Goal: Task Accomplishment & Management: Complete application form

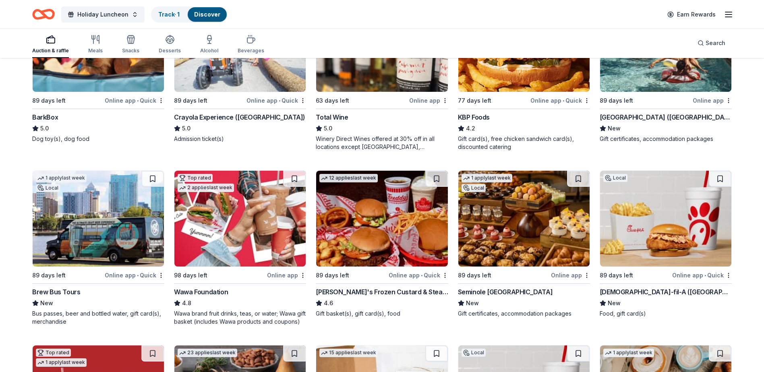
scroll to position [681, 0]
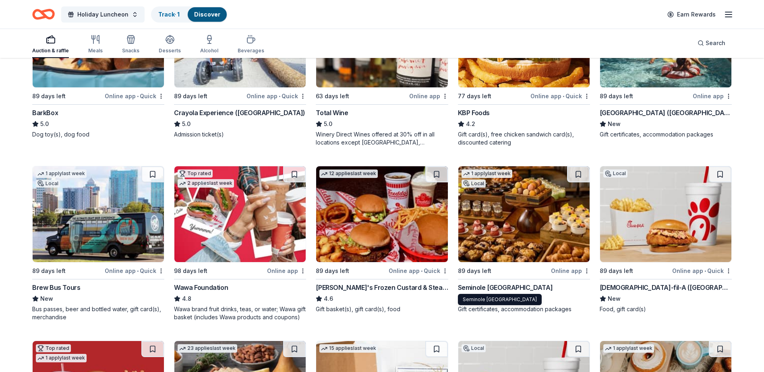
click at [513, 286] on div "Seminole Hard Rock Hotel & Casino Hollywood" at bounding box center [505, 288] width 95 height 10
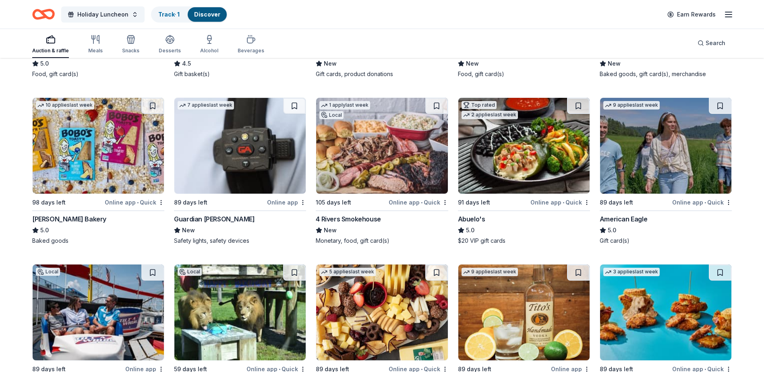
scroll to position [1165, 0]
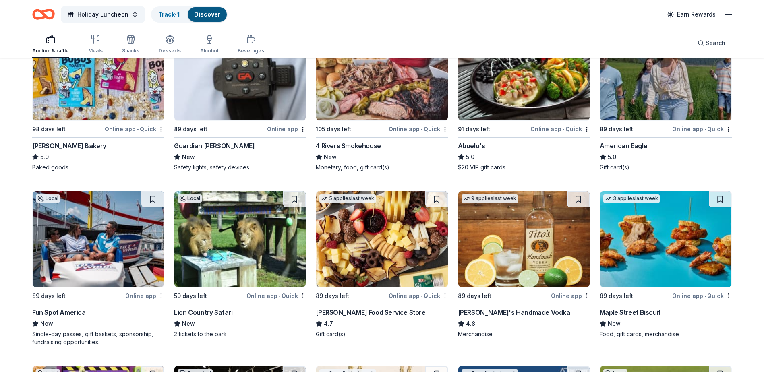
click at [204, 265] on img at bounding box center [239, 239] width 131 height 96
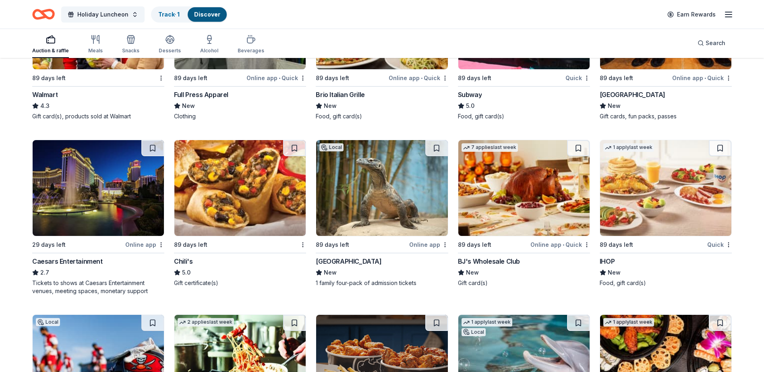
scroll to position [5849, 0]
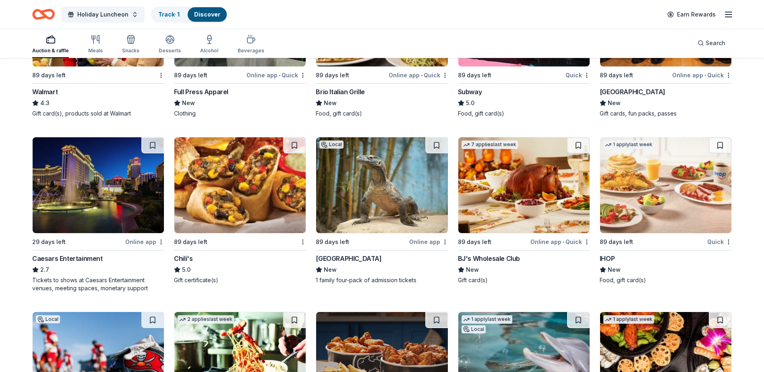
drag, startPoint x: 85, startPoint y: 213, endPoint x: 174, endPoint y: 298, distance: 122.8
click at [174, 292] on div "89 days left Chili's 5.0 Gift certificate(s)" at bounding box center [240, 214] width 132 height 155
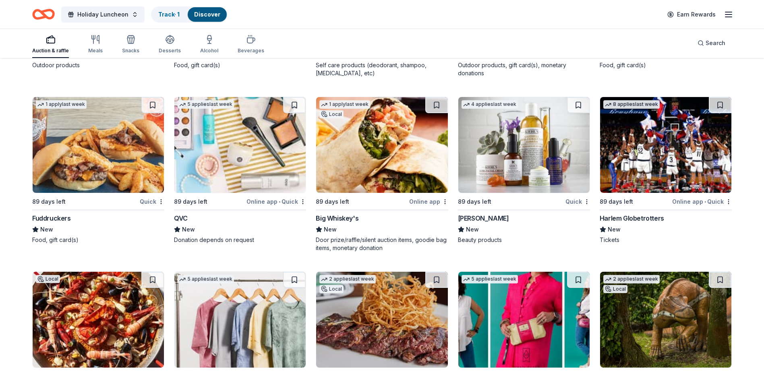
scroll to position [9092, 0]
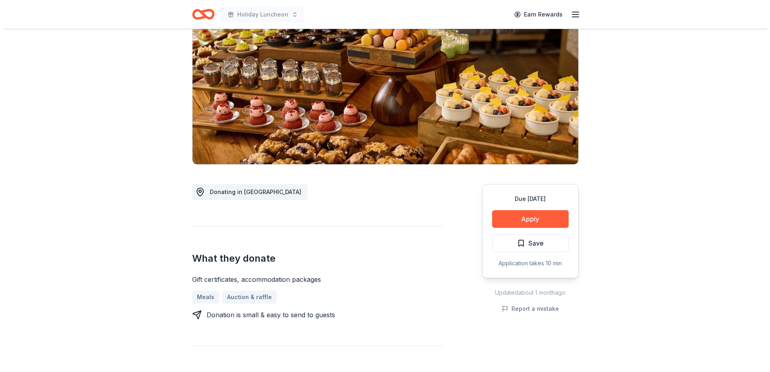
scroll to position [81, 0]
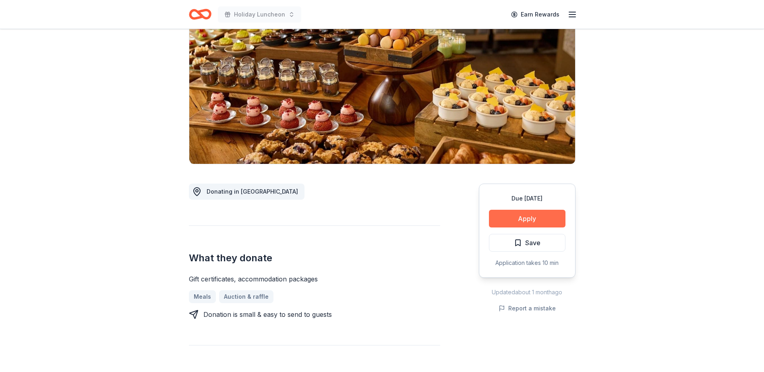
click at [534, 218] on button "Apply" at bounding box center [527, 219] width 77 height 18
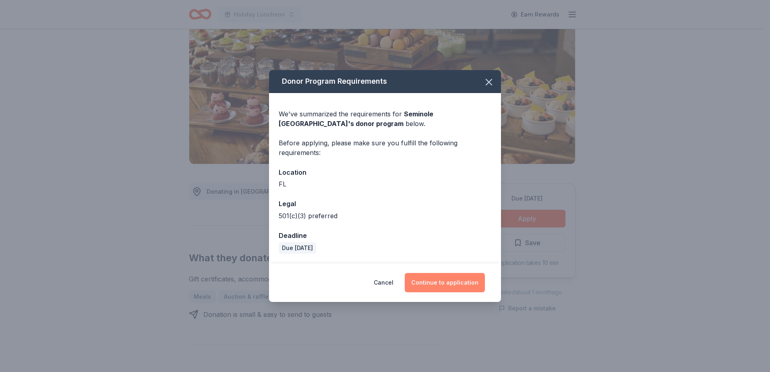
click at [441, 282] on button "Continue to application" at bounding box center [445, 282] width 80 height 19
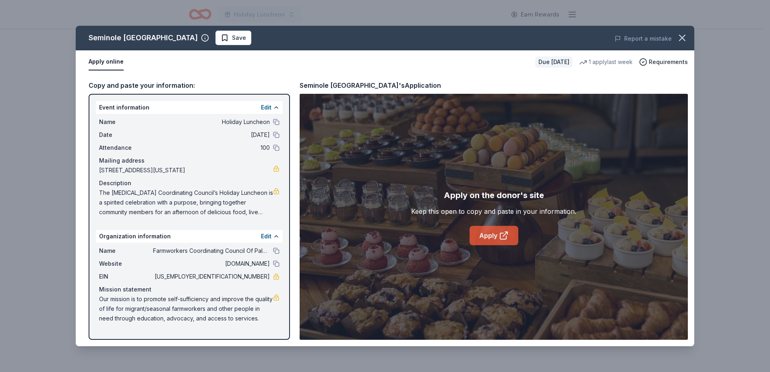
click at [488, 238] on link "Apply" at bounding box center [494, 235] width 49 height 19
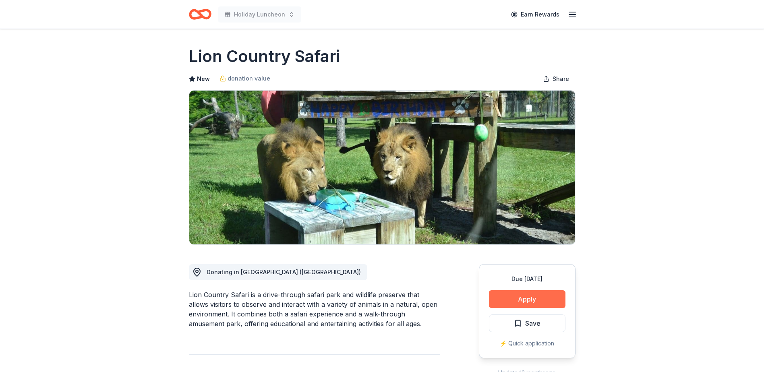
click at [536, 298] on button "Apply" at bounding box center [527, 299] width 77 height 18
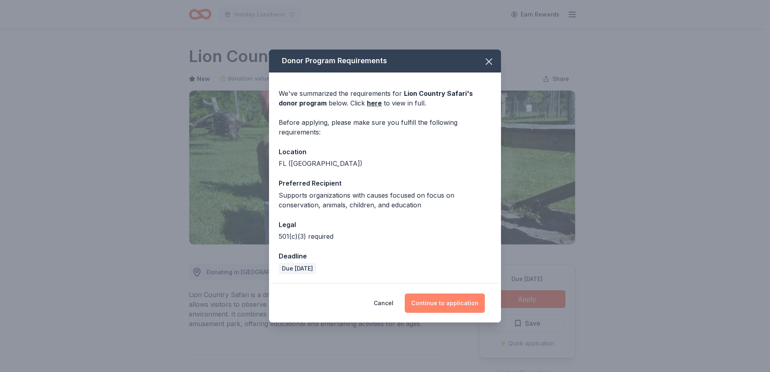
click at [449, 307] on button "Continue to application" at bounding box center [445, 303] width 80 height 19
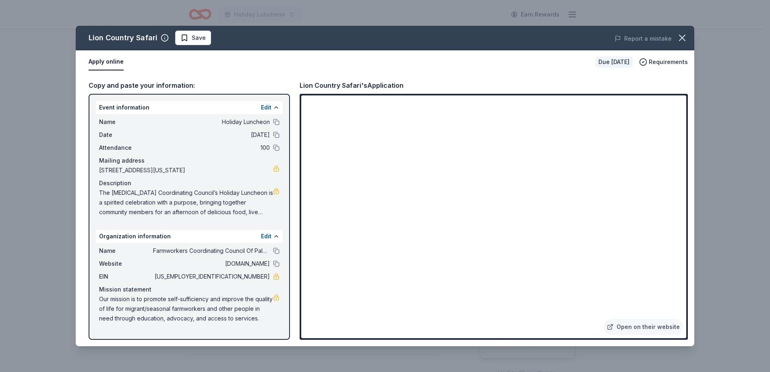
drag, startPoint x: 709, startPoint y: 247, endPoint x: 679, endPoint y: 234, distance: 32.5
click at [709, 247] on div "Lion Country Safari Save Report a mistake Apply online Due in 59 days Requireme…" at bounding box center [385, 186] width 770 height 372
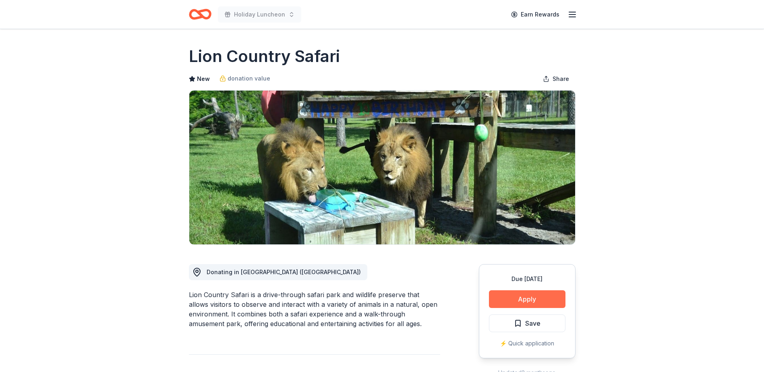
click at [528, 294] on button "Apply" at bounding box center [527, 299] width 77 height 18
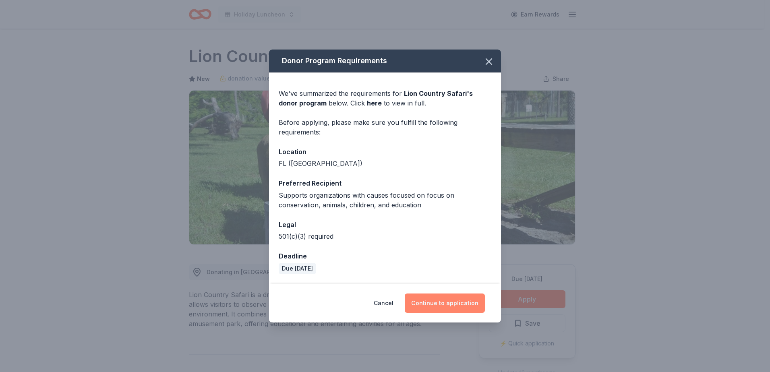
click at [474, 297] on button "Continue to application" at bounding box center [445, 303] width 80 height 19
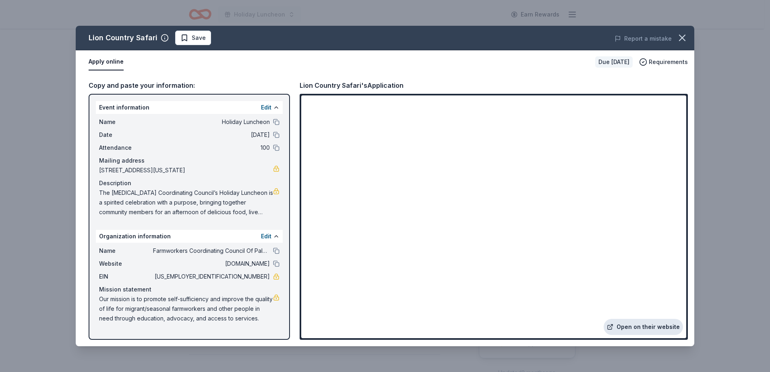
click at [633, 332] on link "Open on their website" at bounding box center [643, 327] width 79 height 16
drag, startPoint x: 674, startPoint y: 40, endPoint x: 678, endPoint y: 40, distance: 4.4
click at [677, 40] on div "Lion Country Safari Save Report a mistake Apply online Due in 59 days Requireme…" at bounding box center [385, 186] width 619 height 321
drag, startPoint x: 674, startPoint y: 38, endPoint x: 668, endPoint y: 37, distance: 5.9
click at [673, 38] on div "Lion Country Safari Save Report a mistake Apply online Due in 59 days Requireme…" at bounding box center [385, 186] width 619 height 321
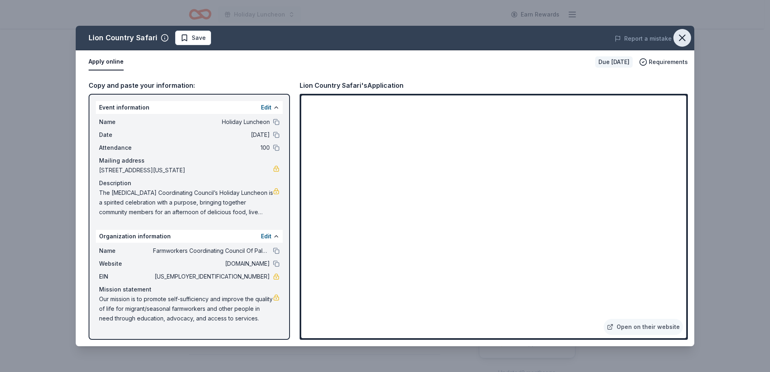
click at [684, 42] on icon "button" at bounding box center [682, 37] width 11 height 11
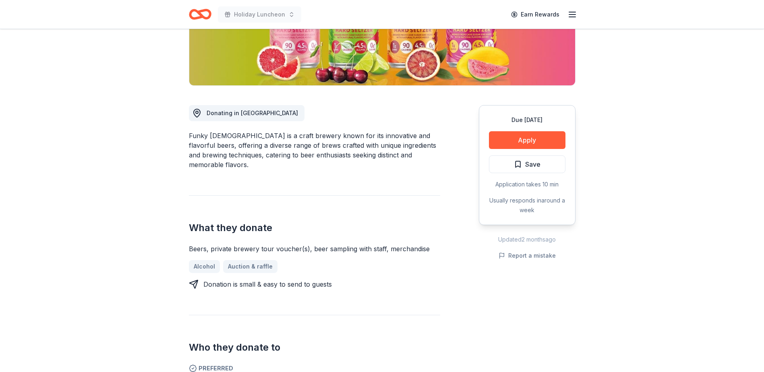
scroll to position [161, 0]
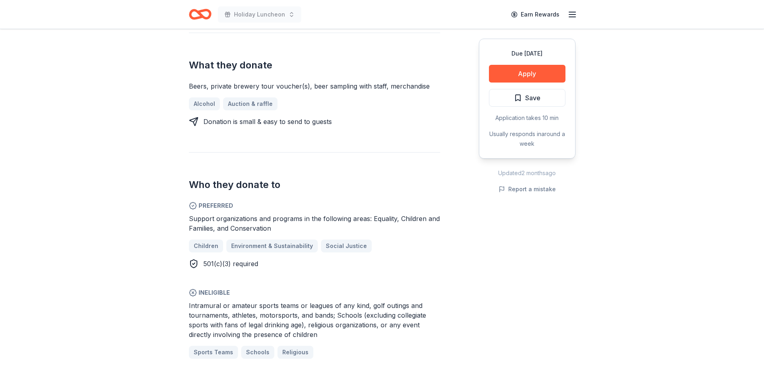
scroll to position [322, 0]
click at [542, 72] on button "Apply" at bounding box center [527, 74] width 77 height 18
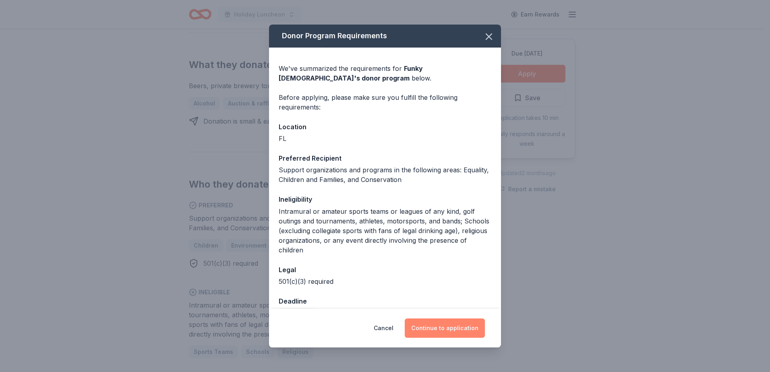
click at [470, 324] on button "Continue to application" at bounding box center [445, 328] width 80 height 19
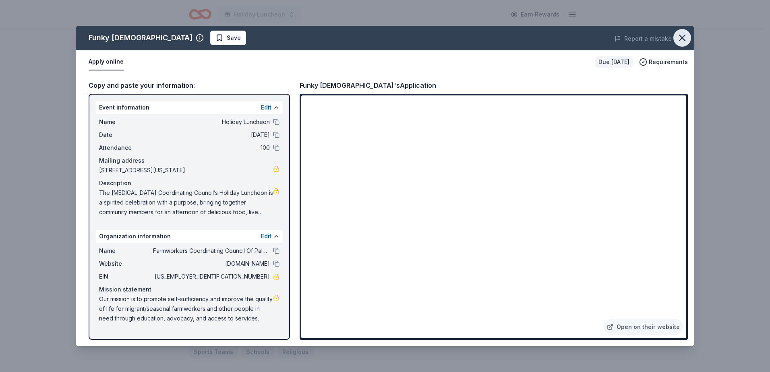
click at [679, 37] on icon "button" at bounding box center [682, 37] width 11 height 11
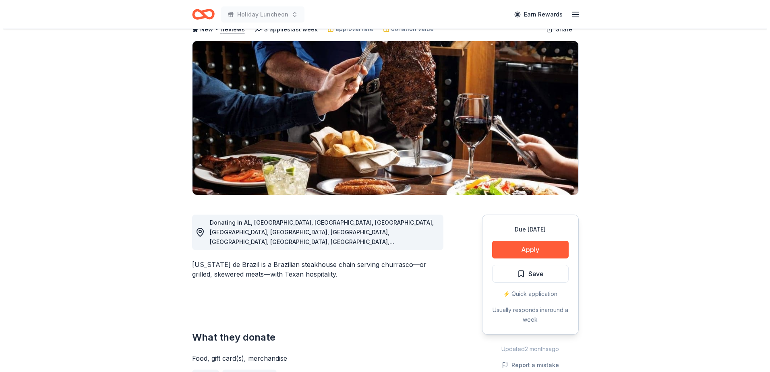
scroll to position [121, 0]
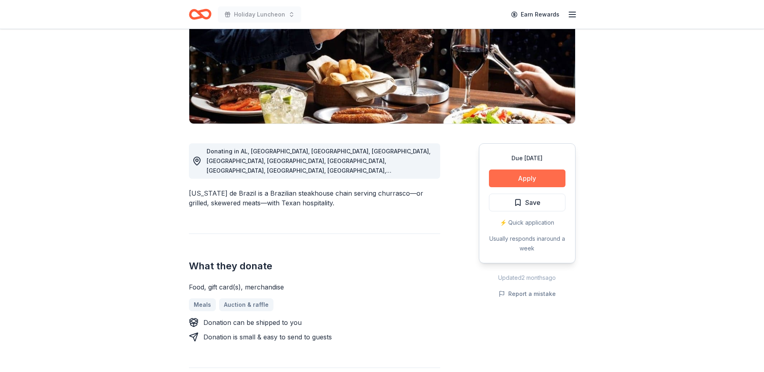
click at [529, 178] on button "Apply" at bounding box center [527, 179] width 77 height 18
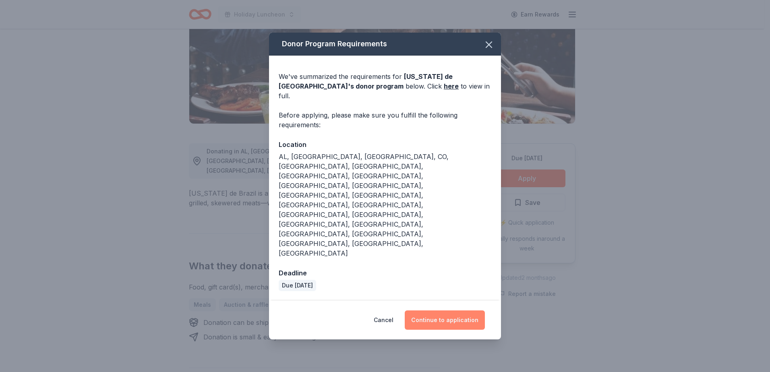
click at [435, 310] on button "Continue to application" at bounding box center [445, 319] width 80 height 19
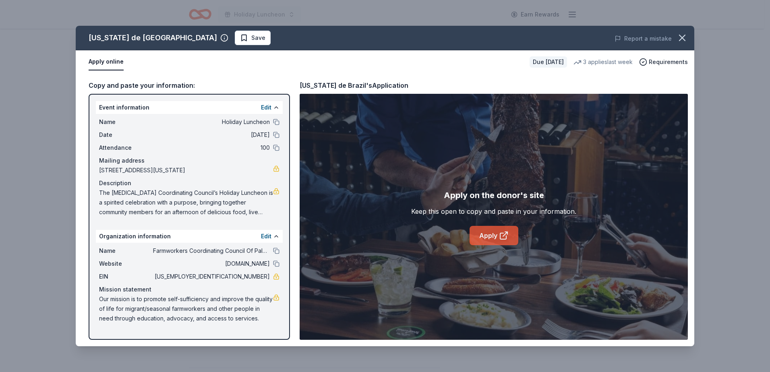
click at [482, 234] on link "Apply" at bounding box center [494, 235] width 49 height 19
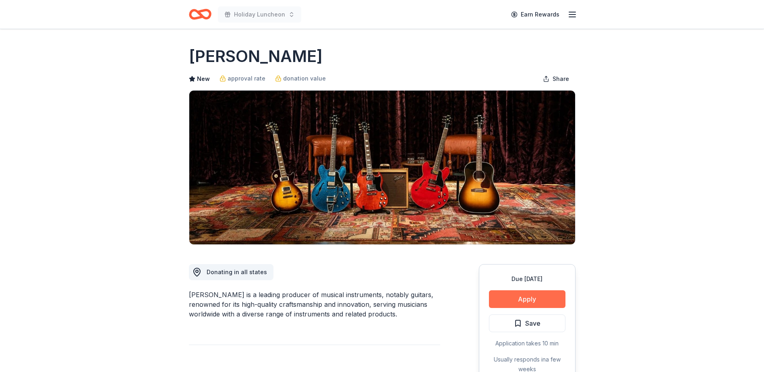
click at [538, 290] on button "Apply" at bounding box center [527, 299] width 77 height 18
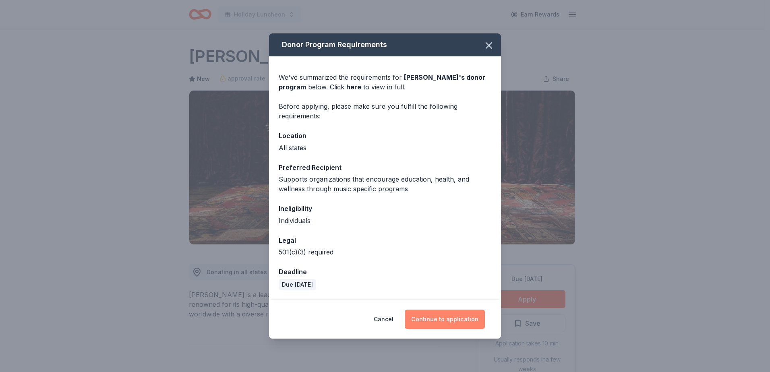
click at [445, 319] on button "Continue to application" at bounding box center [445, 319] width 80 height 19
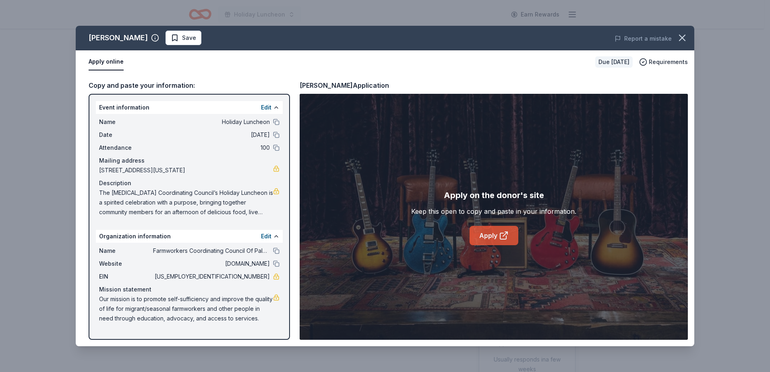
click at [496, 234] on link "Apply" at bounding box center [494, 235] width 49 height 19
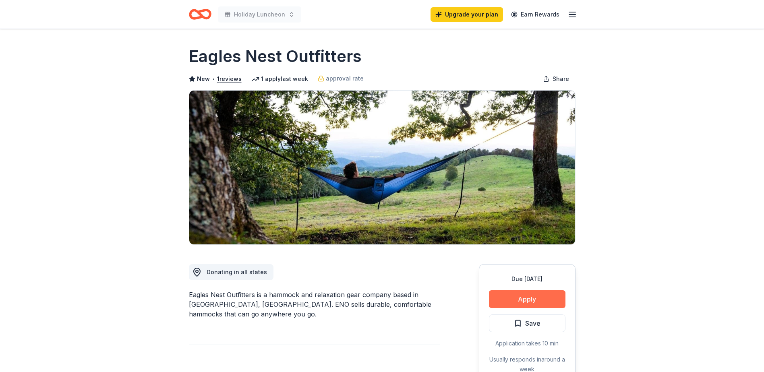
click at [536, 298] on button "Apply" at bounding box center [527, 299] width 77 height 18
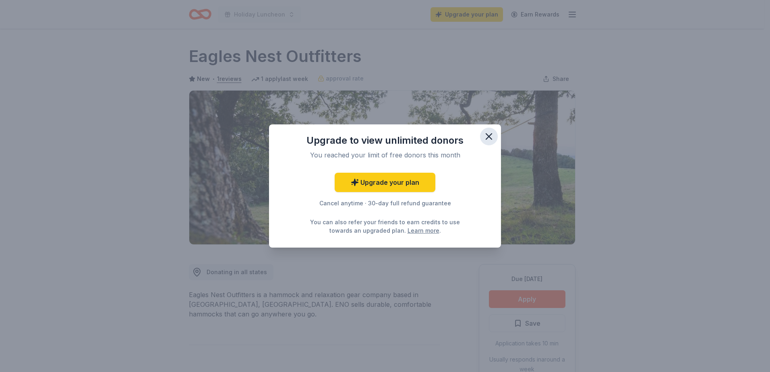
click at [491, 137] on icon "button" at bounding box center [488, 136] width 11 height 11
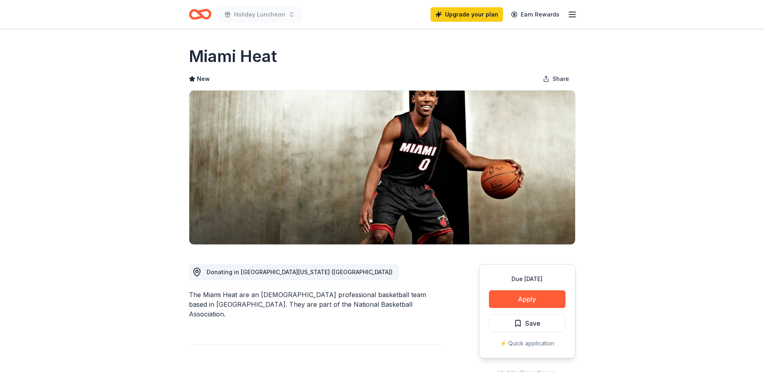
drag, startPoint x: 526, startPoint y: 302, endPoint x: 617, endPoint y: 74, distance: 245.4
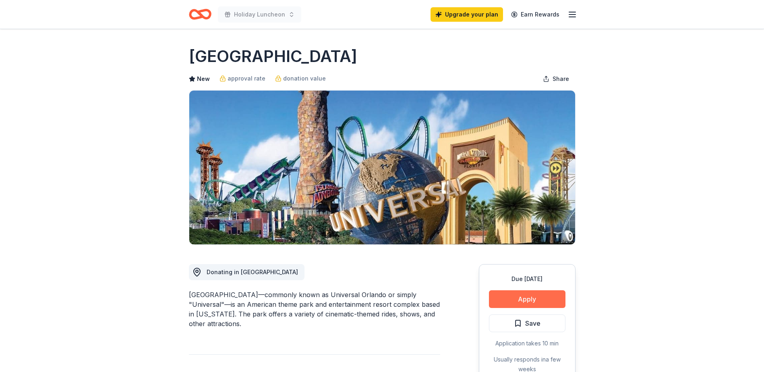
click at [508, 301] on button "Apply" at bounding box center [527, 299] width 77 height 18
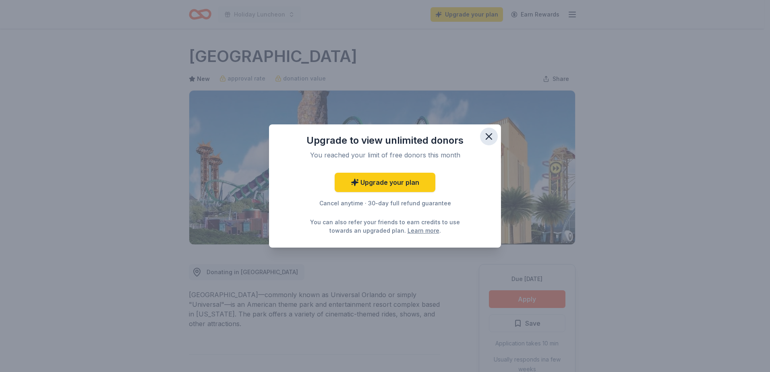
click at [491, 137] on icon "button" at bounding box center [488, 136] width 11 height 11
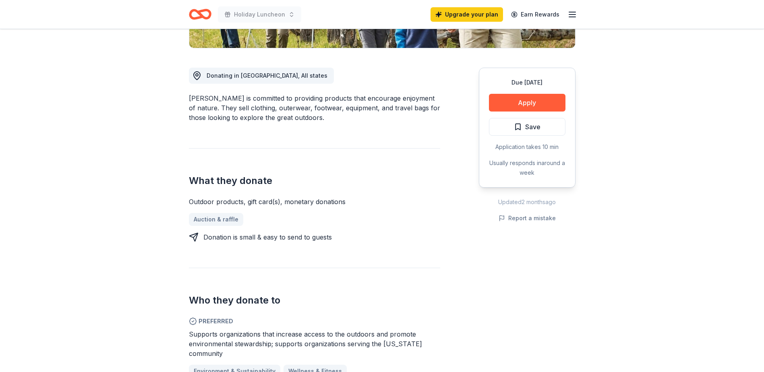
scroll to position [201, 0]
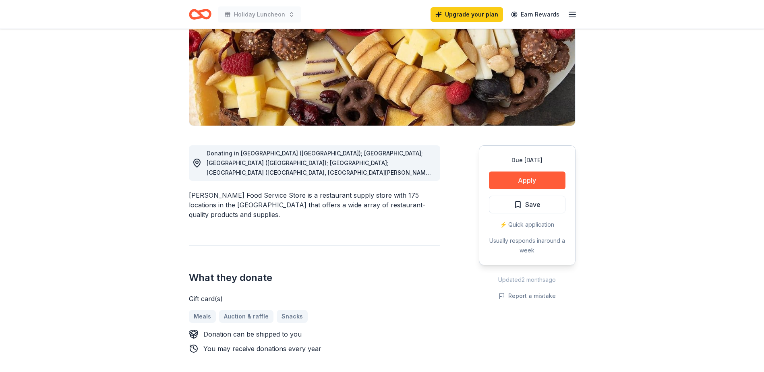
scroll to position [121, 0]
